Goal: Information Seeking & Learning: Compare options

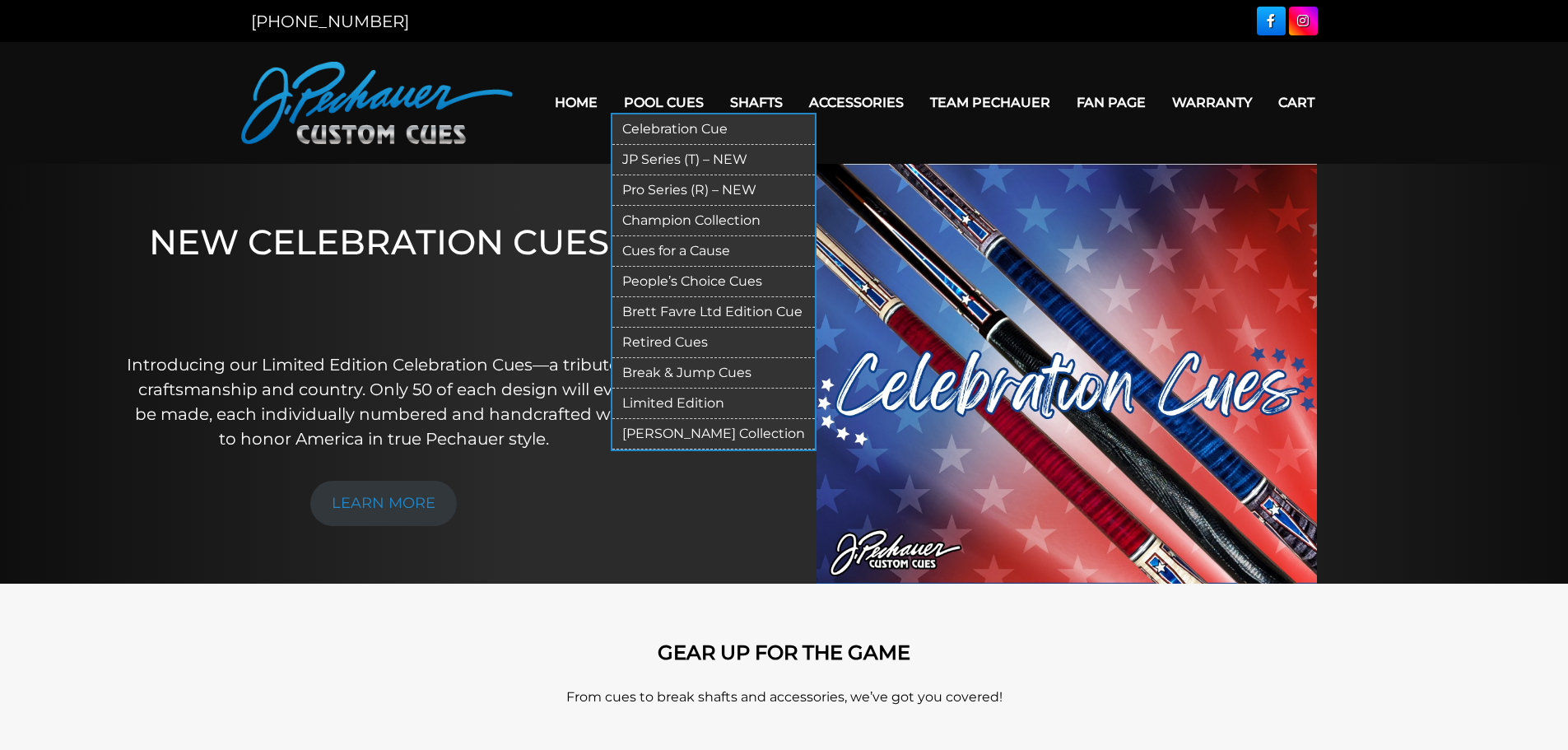
click at [657, 158] on link "JP Series (T) – NEW" at bounding box center [714, 160] width 203 height 31
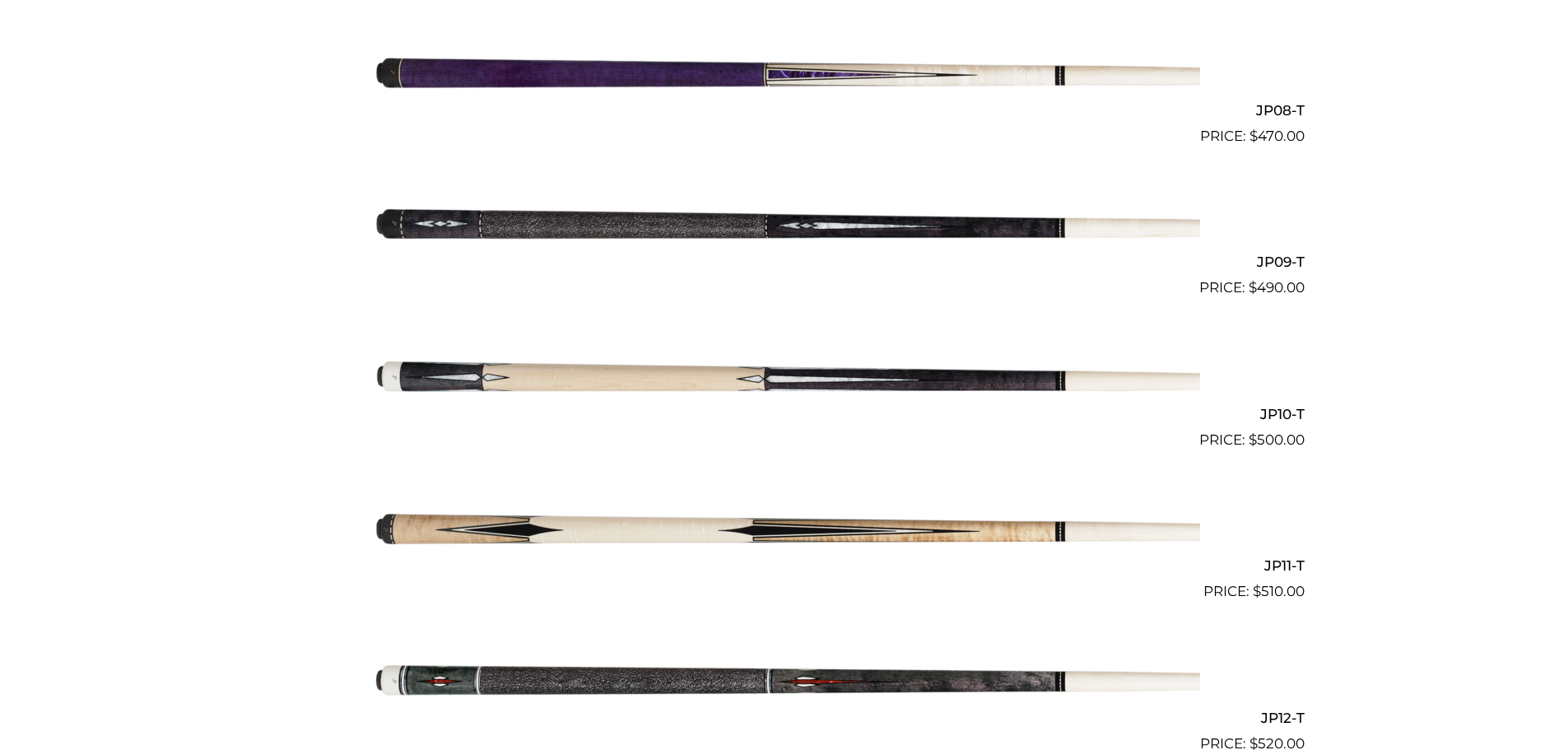
scroll to position [1611, 0]
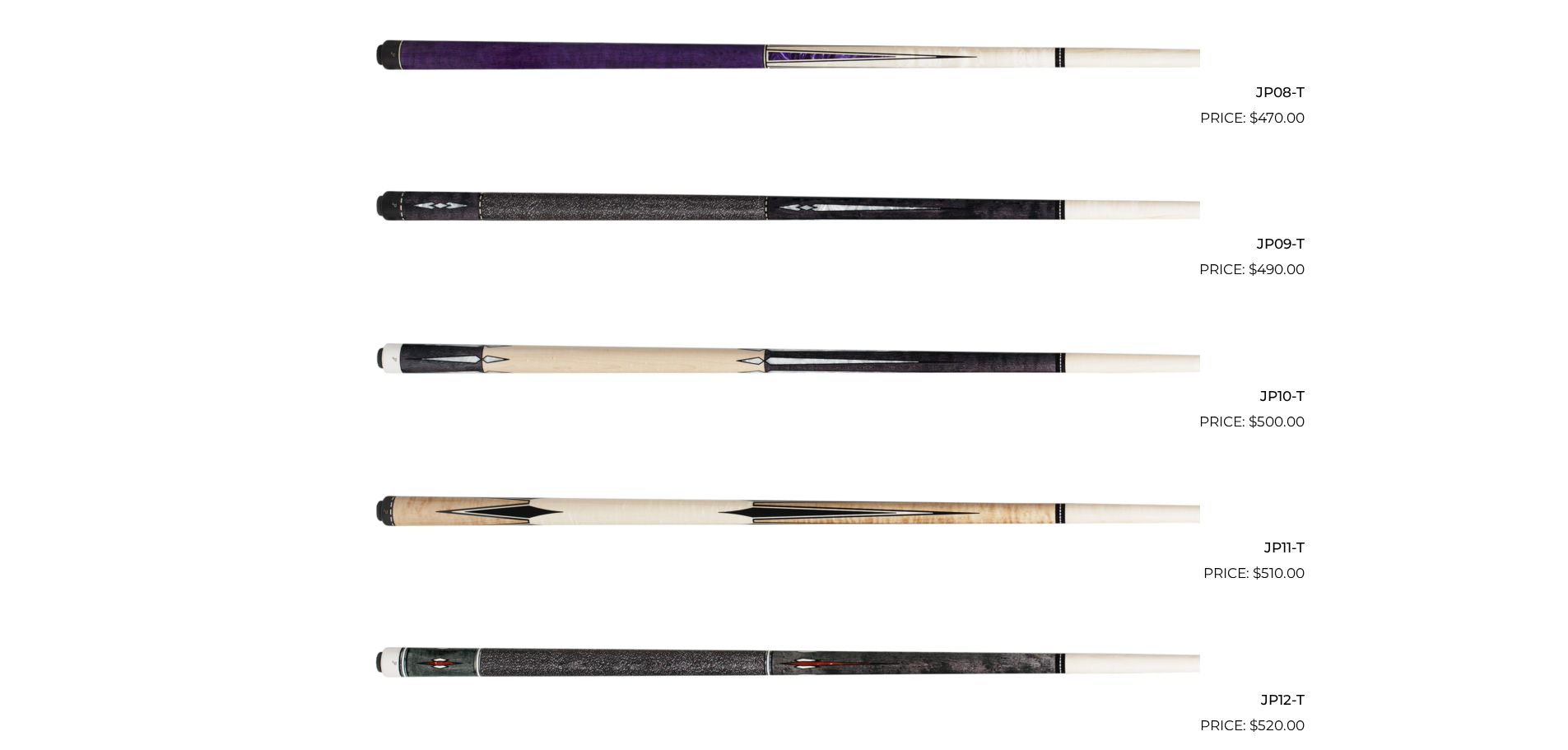
click at [593, 480] on img at bounding box center [785, 508] width 831 height 138
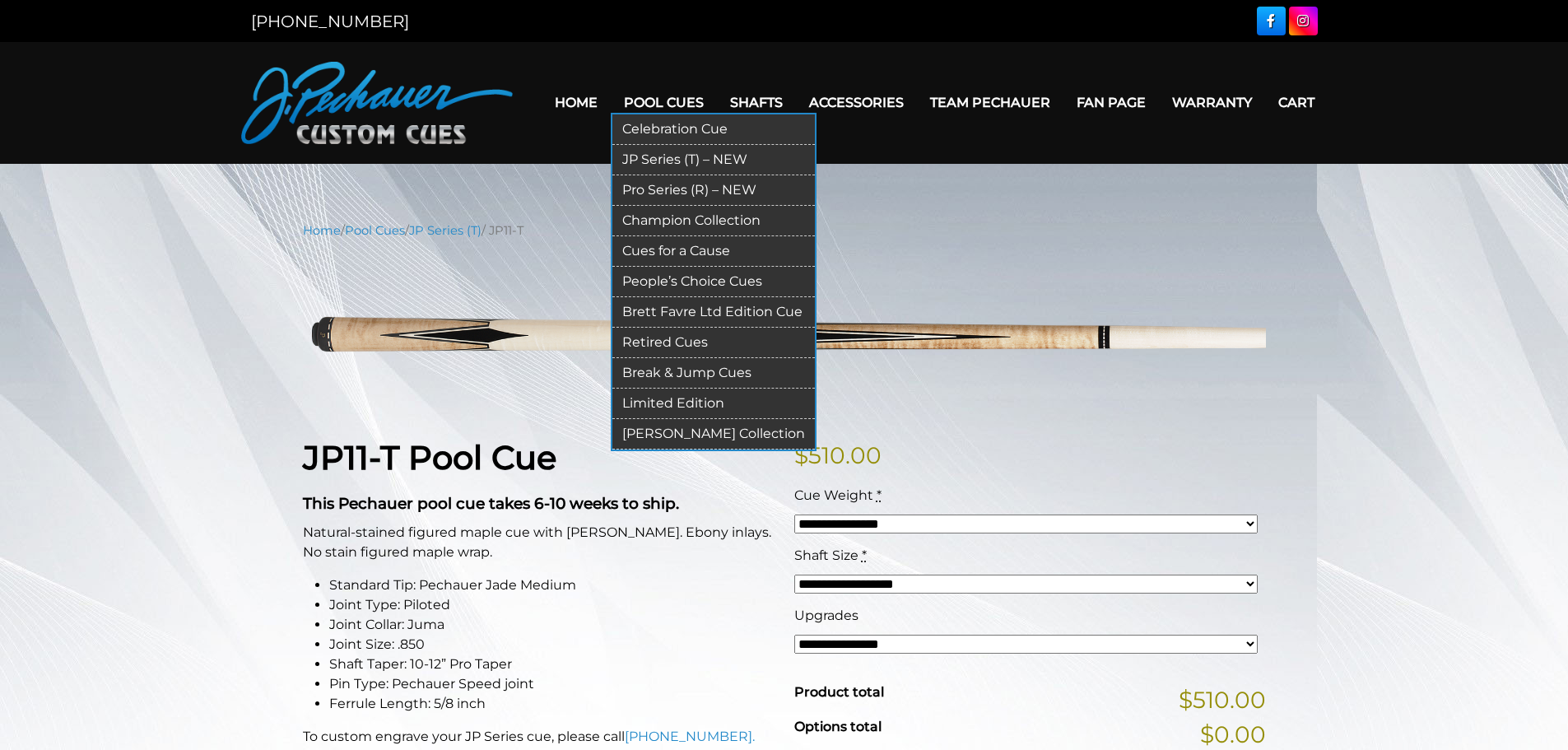
click at [672, 191] on link "Pro Series (R) – NEW" at bounding box center [714, 190] width 203 height 31
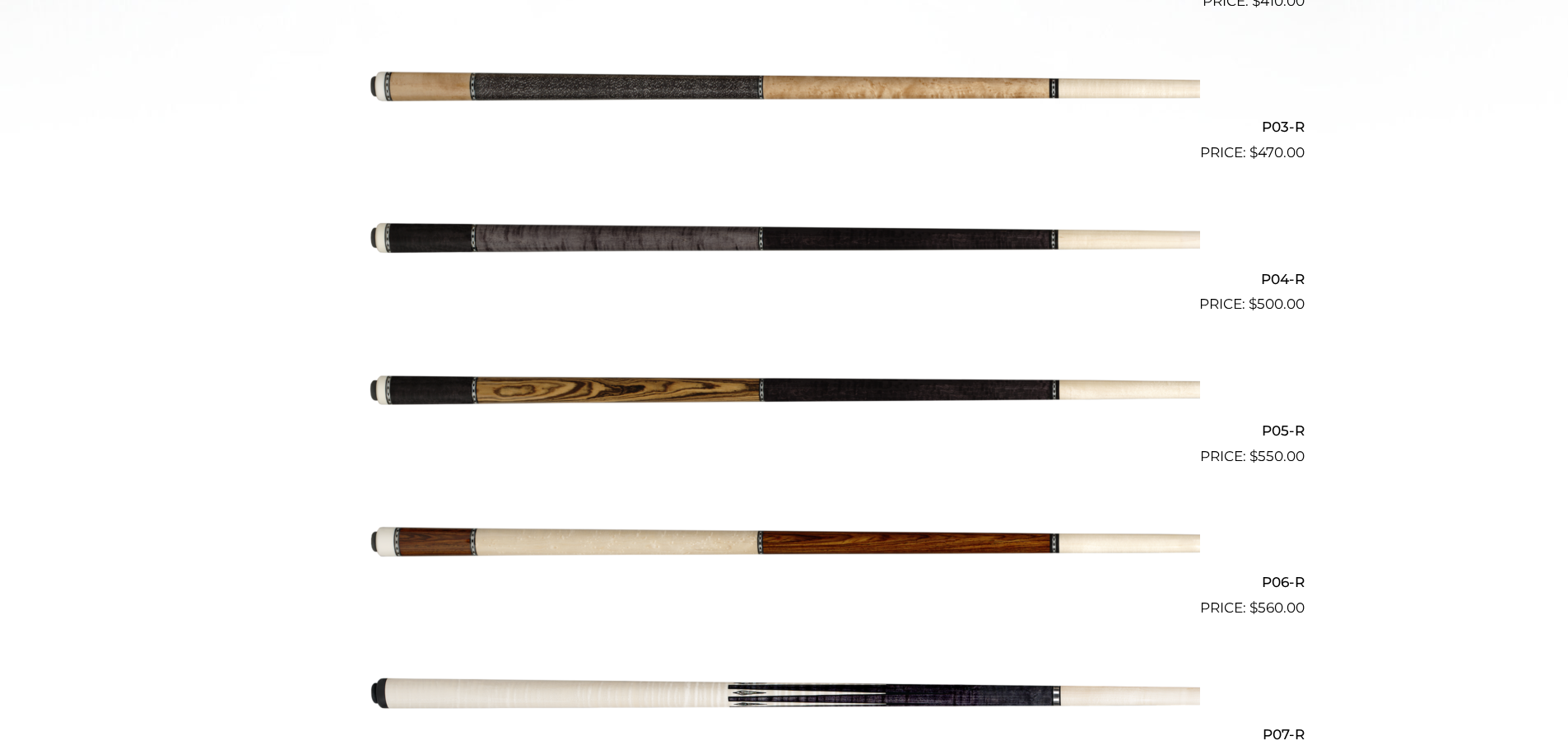
scroll to position [816, 0]
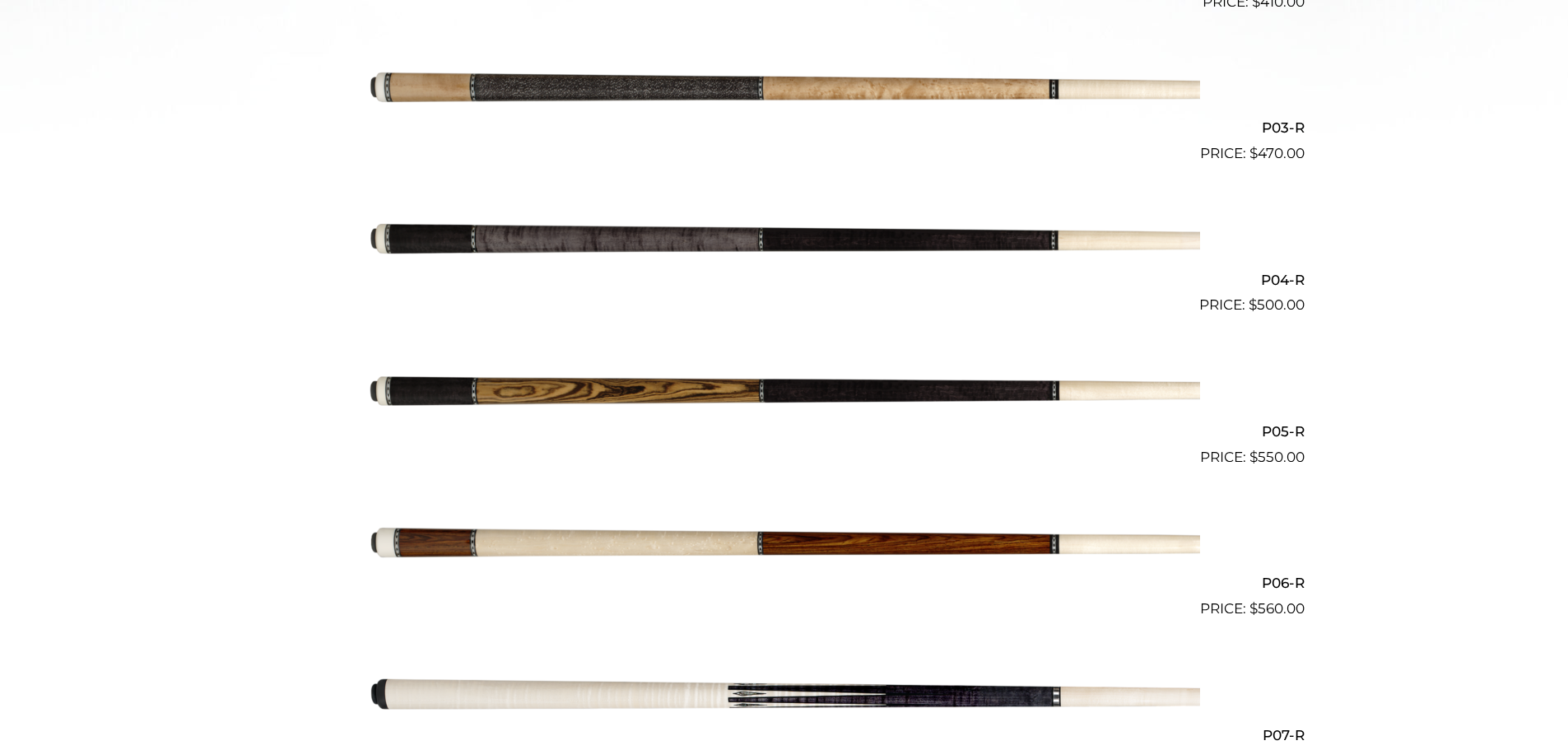
click at [577, 95] on img at bounding box center [785, 89] width 831 height 138
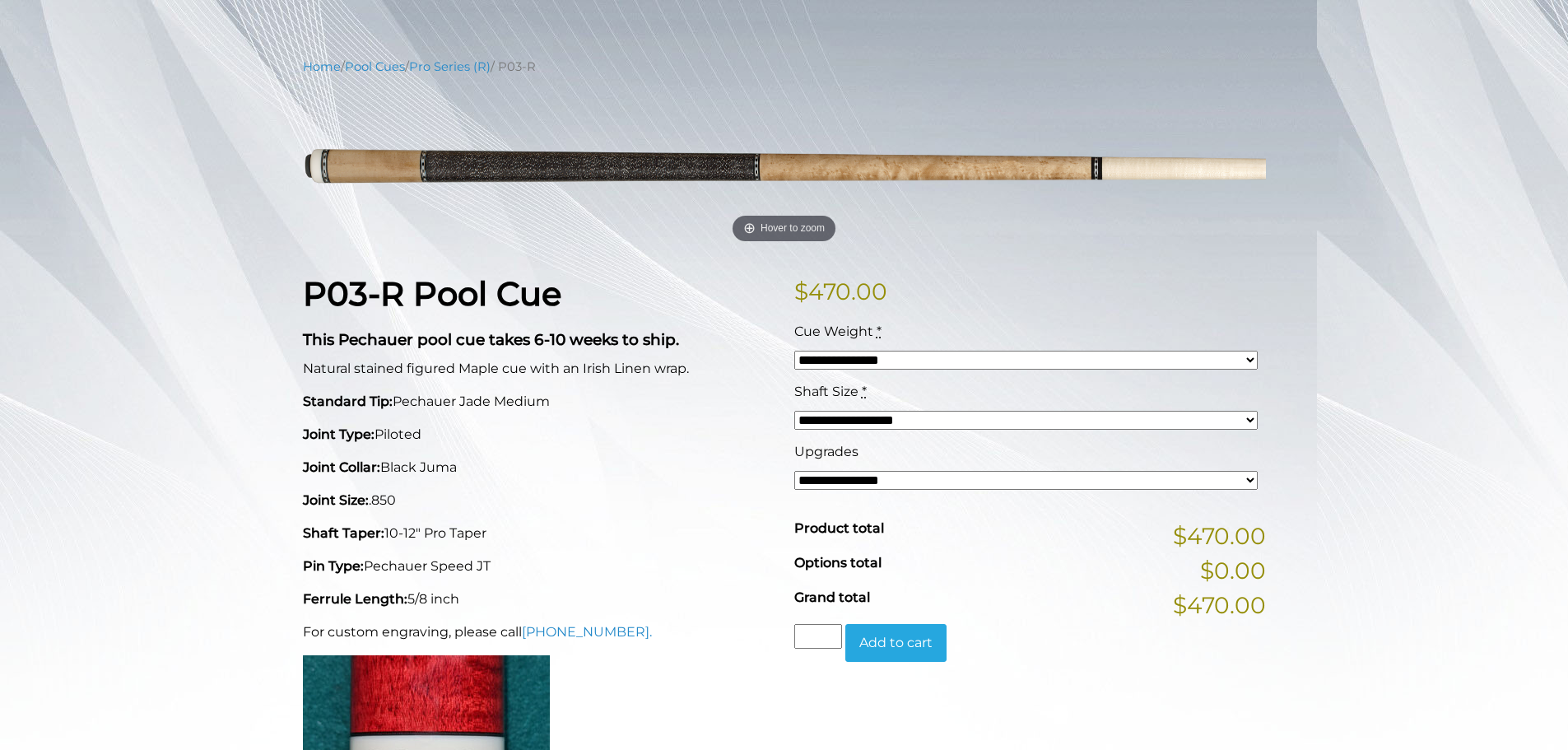
scroll to position [165, 0]
